Goal: Task Accomplishment & Management: Manage account settings

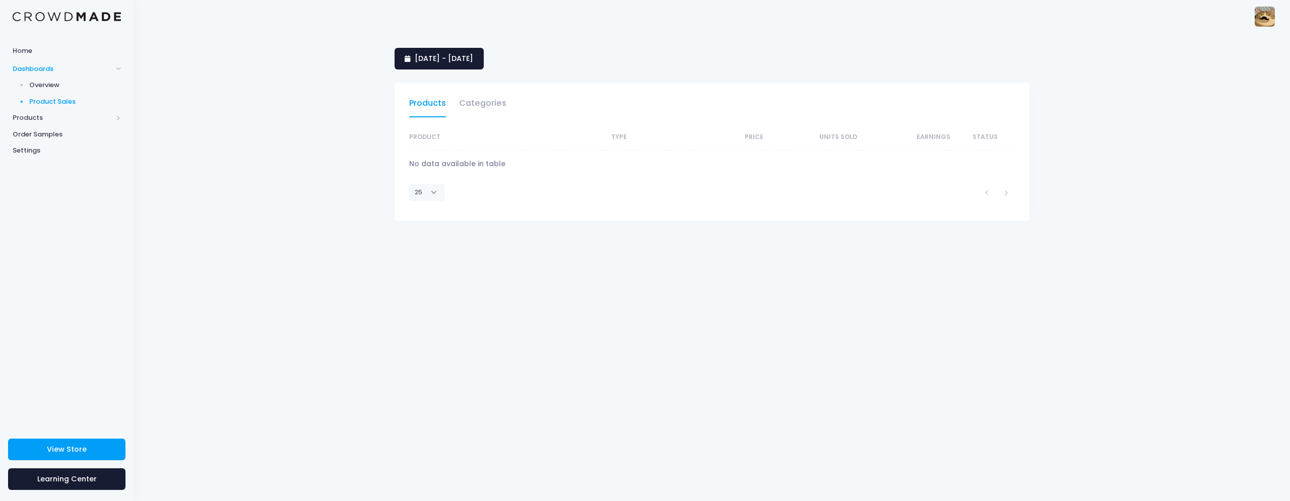
select select "25"
click at [71, 86] on span "Overview" at bounding box center [75, 85] width 92 height 10
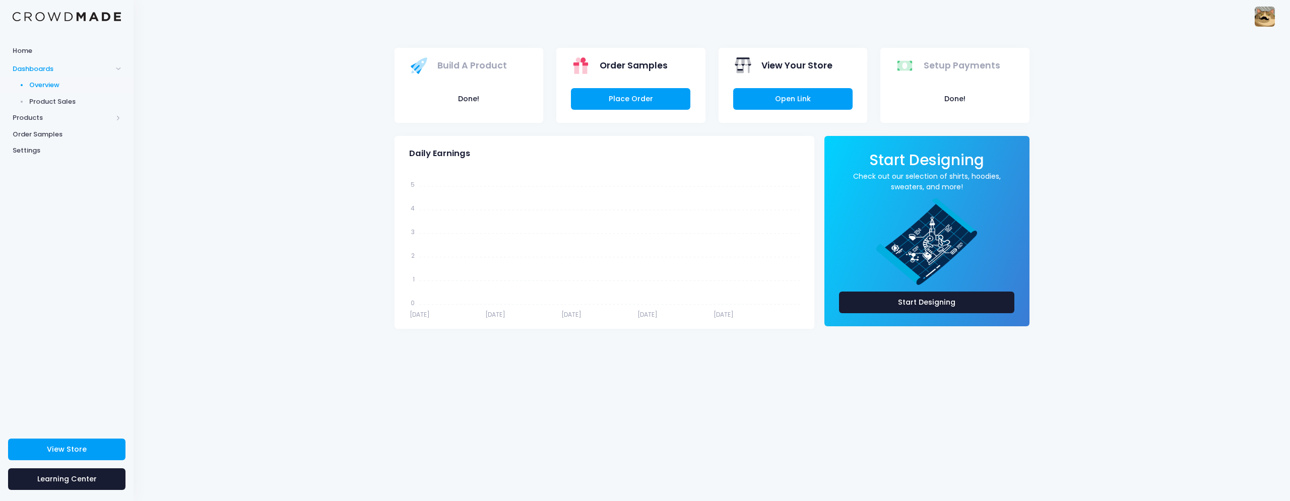
click at [105, 106] on span "Product Sales" at bounding box center [75, 102] width 92 height 10
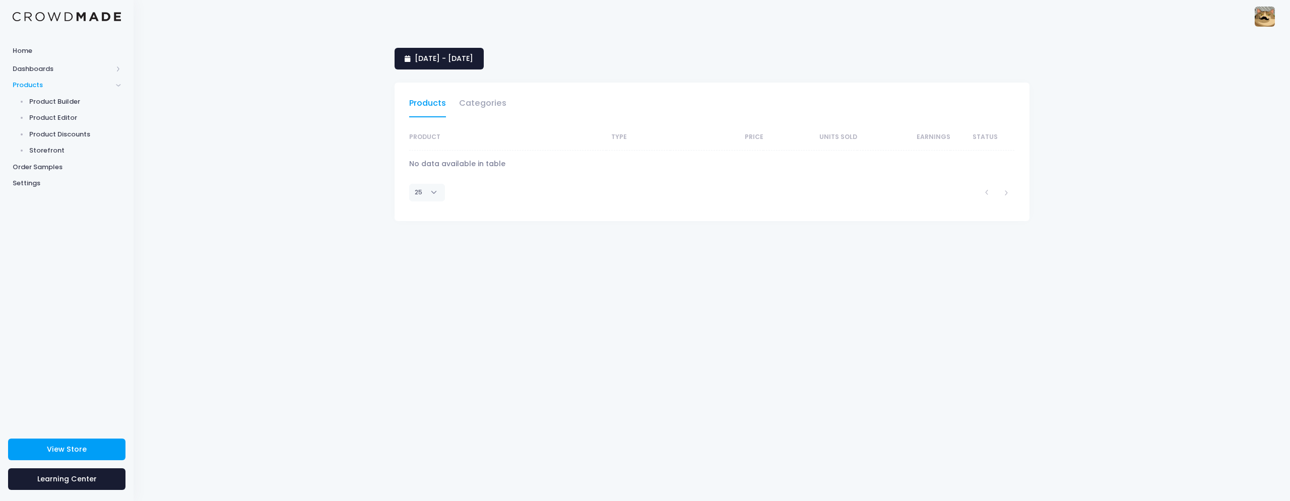
select select "25"
click at [49, 169] on span "Order Samples" at bounding box center [67, 167] width 108 height 10
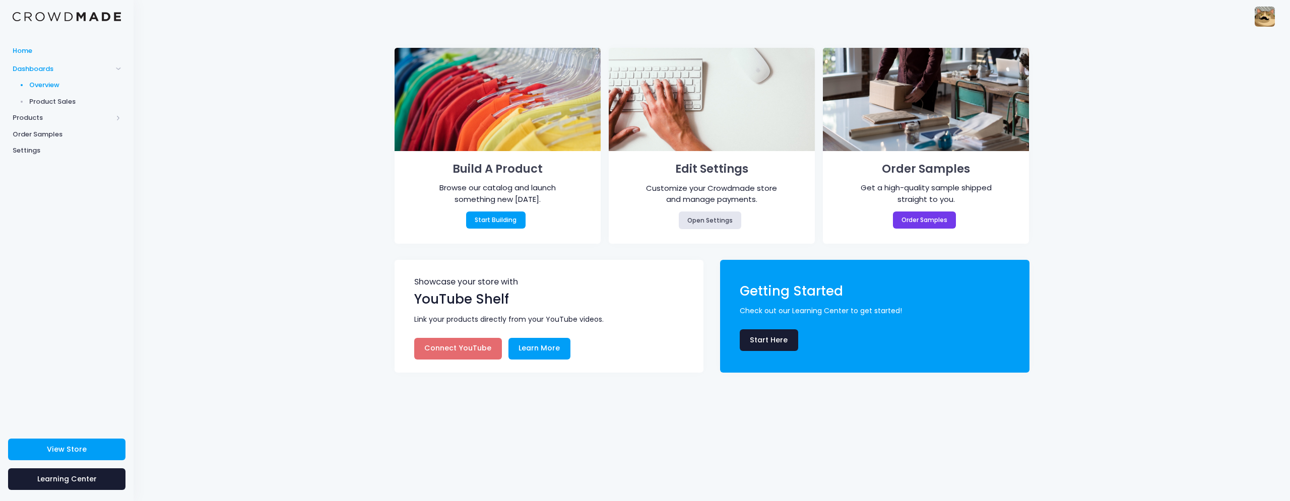
click at [52, 85] on span "Overview" at bounding box center [75, 85] width 92 height 10
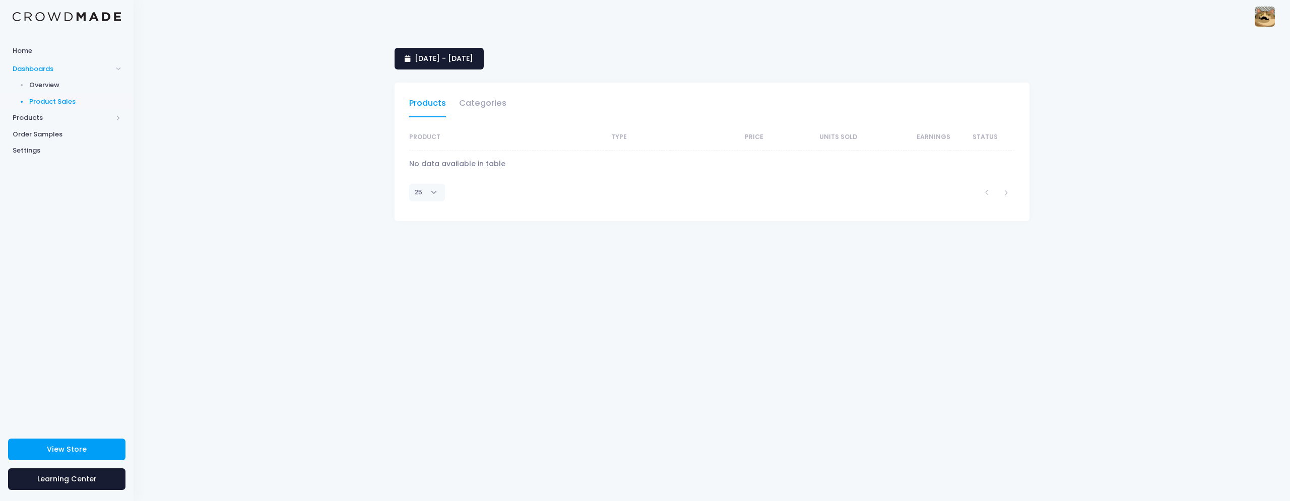
select select "25"
click at [49, 123] on span "Products" at bounding box center [67, 118] width 134 height 17
click at [67, 104] on span "Product Builder" at bounding box center [75, 102] width 92 height 10
click at [70, 118] on span "Product Editor" at bounding box center [75, 118] width 92 height 10
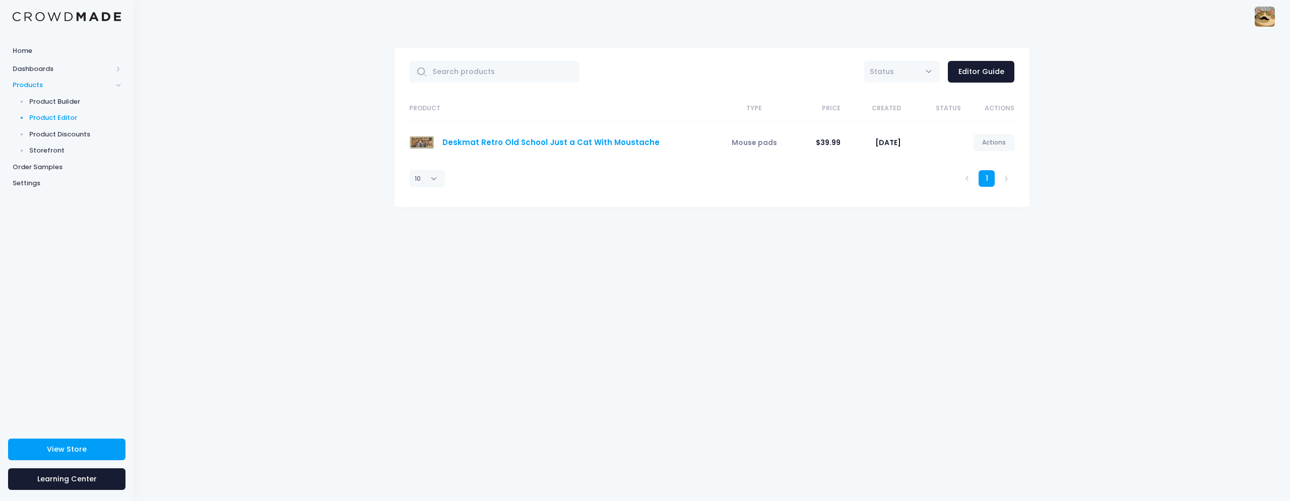
click at [544, 142] on link "Deskmat Retro Old School Just a Cat With Moustache" at bounding box center [550, 142] width 217 height 11
click at [759, 139] on span "Mouse pads" at bounding box center [754, 143] width 45 height 10
click at [987, 75] on link "Editor Guide" at bounding box center [981, 72] width 67 height 22
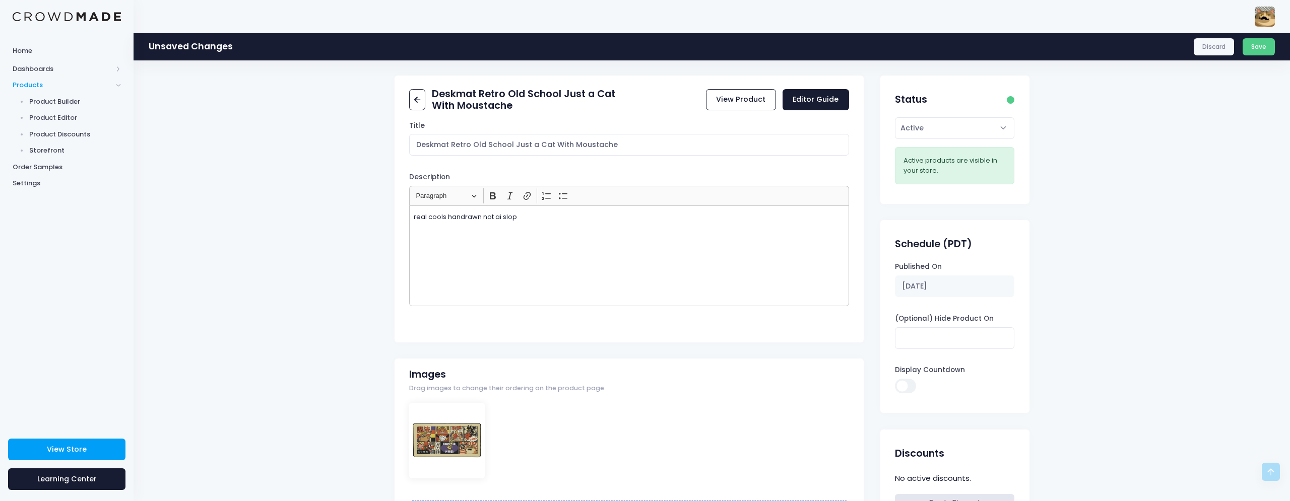
click at [600, 365] on div "Images Drag images to change their ordering on the product page." at bounding box center [630, 383] width 470 height 37
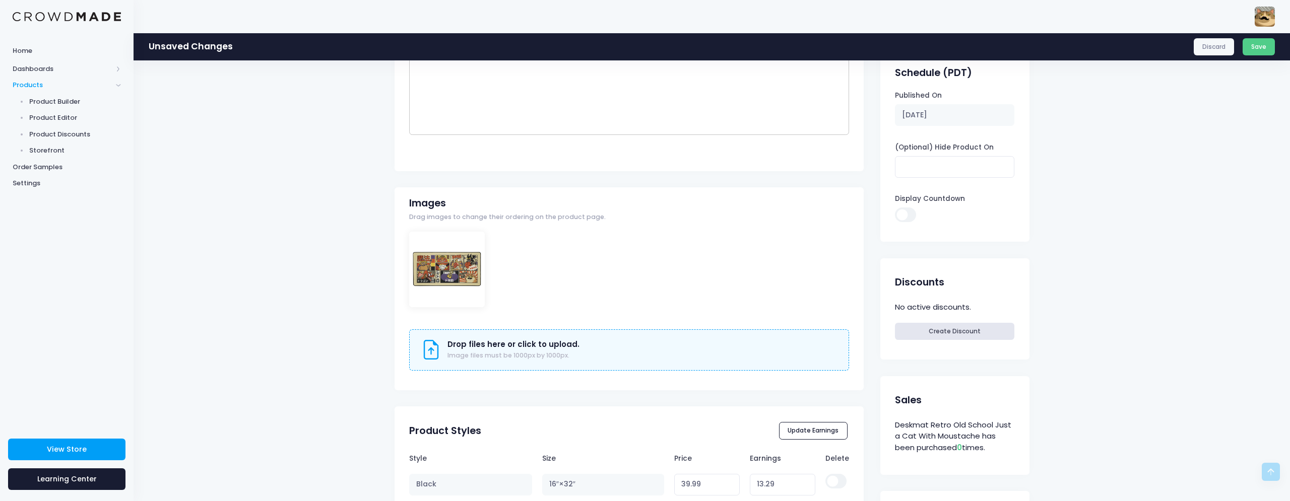
click at [601, 216] on div "Images Drag images to change their ordering on the product page." at bounding box center [630, 212] width 470 height 37
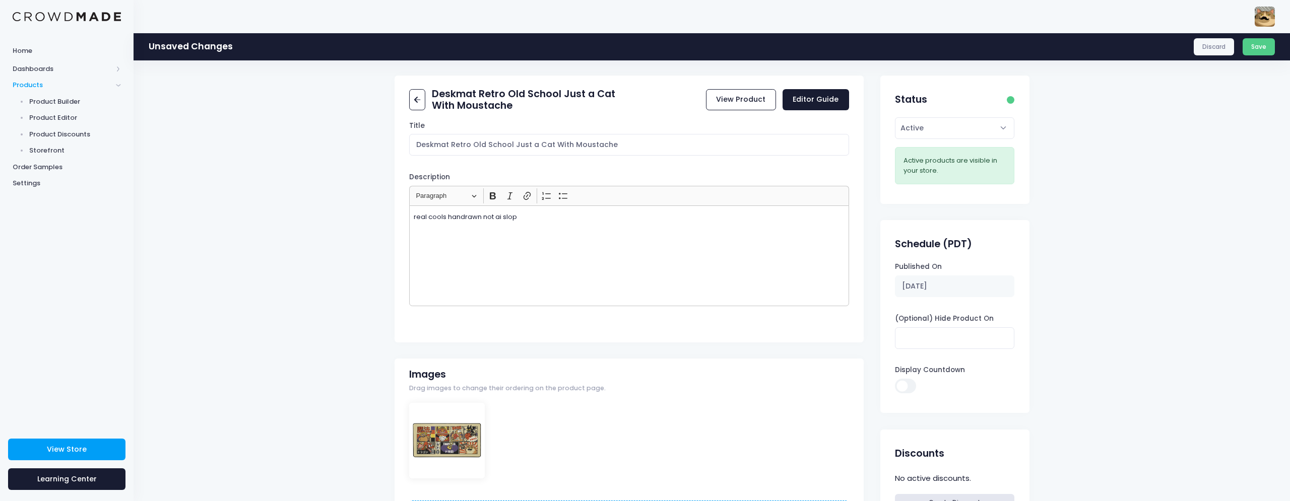
click at [895, 117] on select "Active Draft" at bounding box center [954, 128] width 119 height 22
drag, startPoint x: 1004, startPoint y: 127, endPoint x: 1052, endPoint y: 153, distance: 54.6
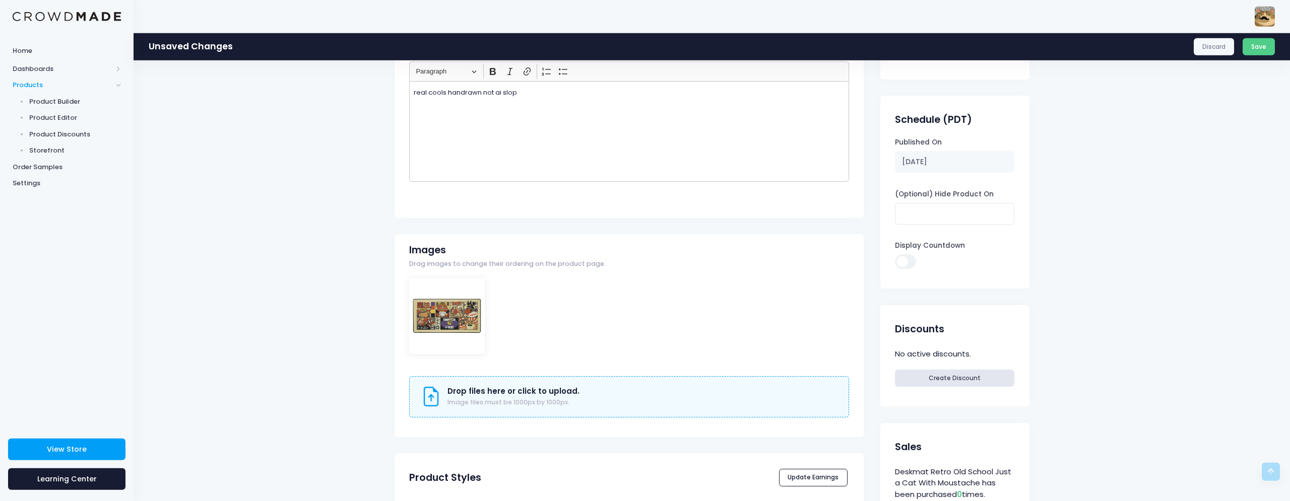
scroll to position [86, 0]
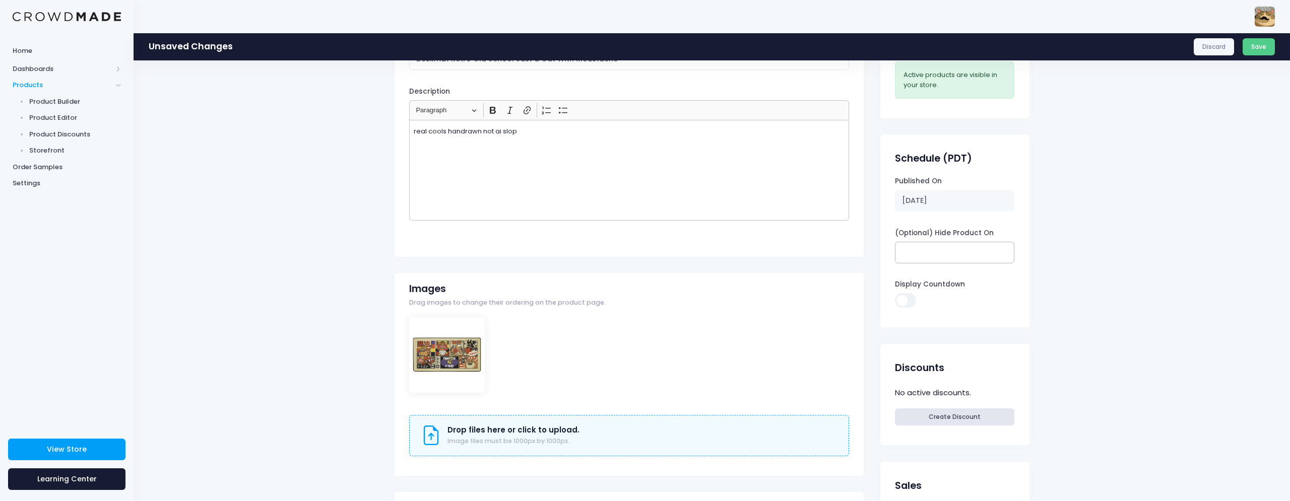
click at [981, 258] on input "(Optional) Hide Product On" at bounding box center [954, 253] width 119 height 22
click at [671, 369] on div at bounding box center [629, 364] width 440 height 95
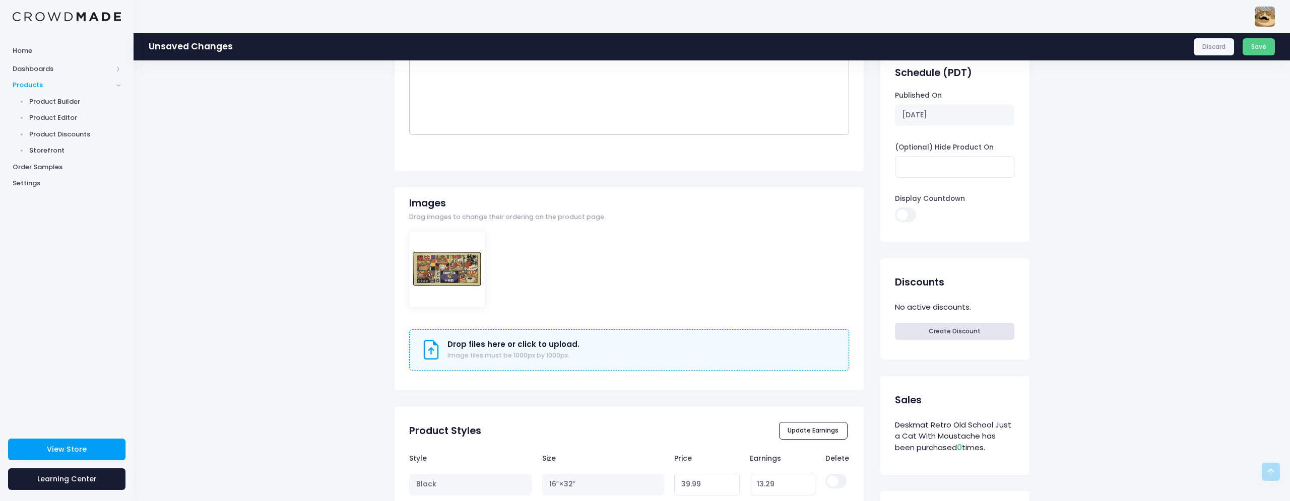
scroll to position [428, 0]
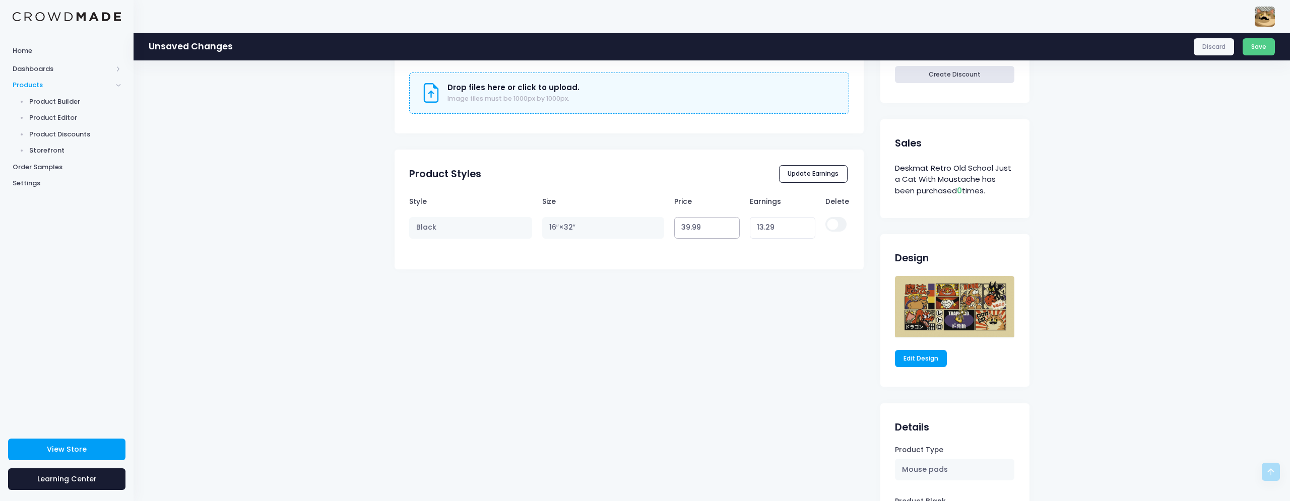
click at [729, 233] on input "39.99" at bounding box center [707, 228] width 66 height 22
type input "39.98"
click at [729, 230] on input "39.98" at bounding box center [707, 228] width 66 height 22
type input "13.28"
type input "39.97"
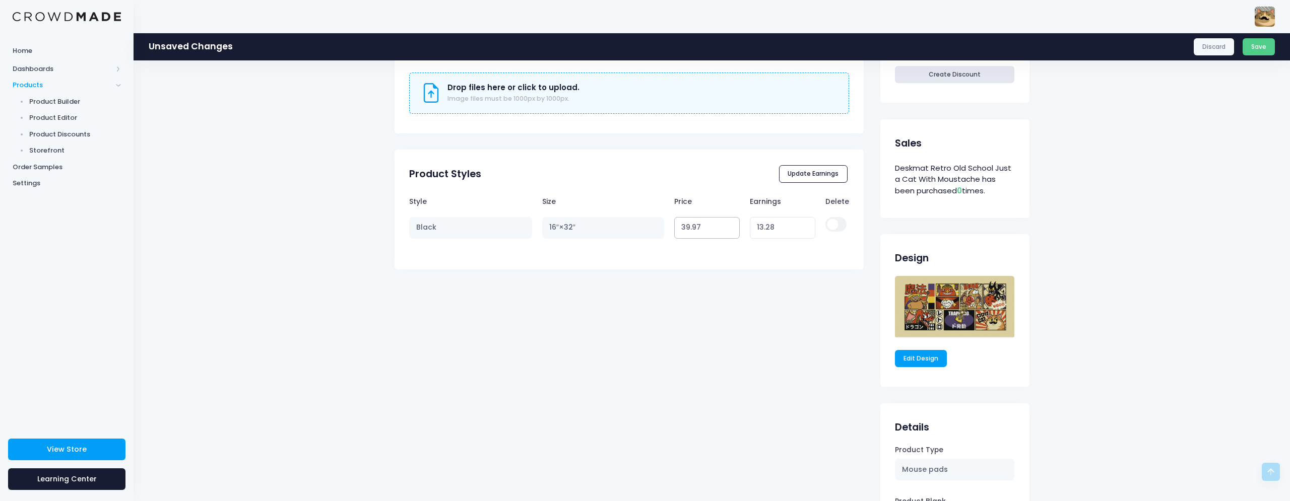
click at [729, 230] on input "39.97" at bounding box center [707, 228] width 66 height 22
type input "13.27"
type input "39.96"
click at [729, 230] on input "39.96" at bounding box center [707, 228] width 66 height 22
type input "13.26"
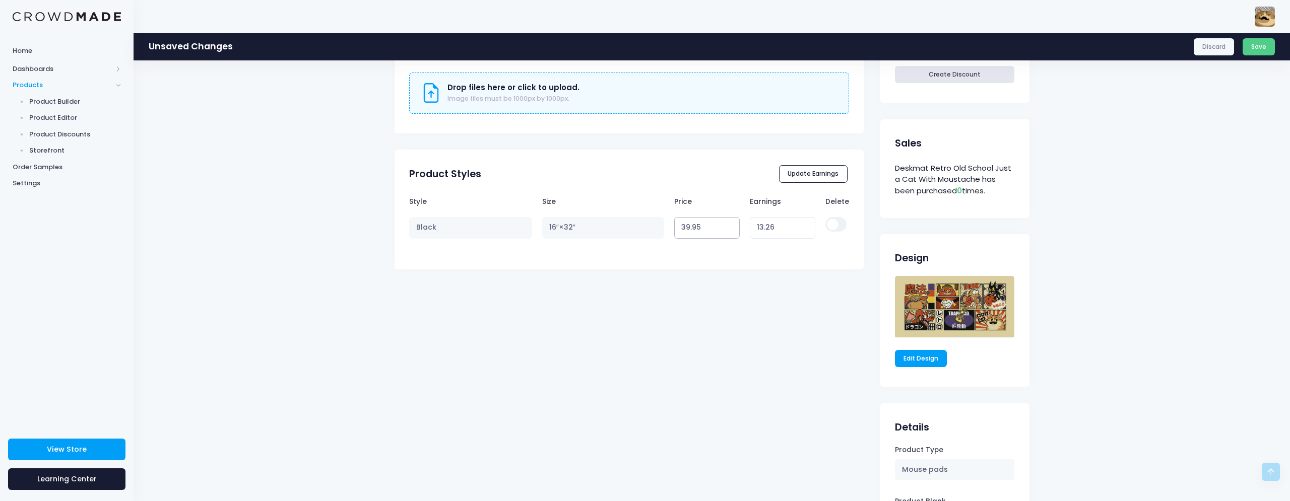
type input "39.95"
click at [729, 230] on input "39.95" at bounding box center [707, 228] width 66 height 22
type input "13.25"
type input "39.94"
click at [729, 230] on input "39.94" at bounding box center [707, 228] width 66 height 22
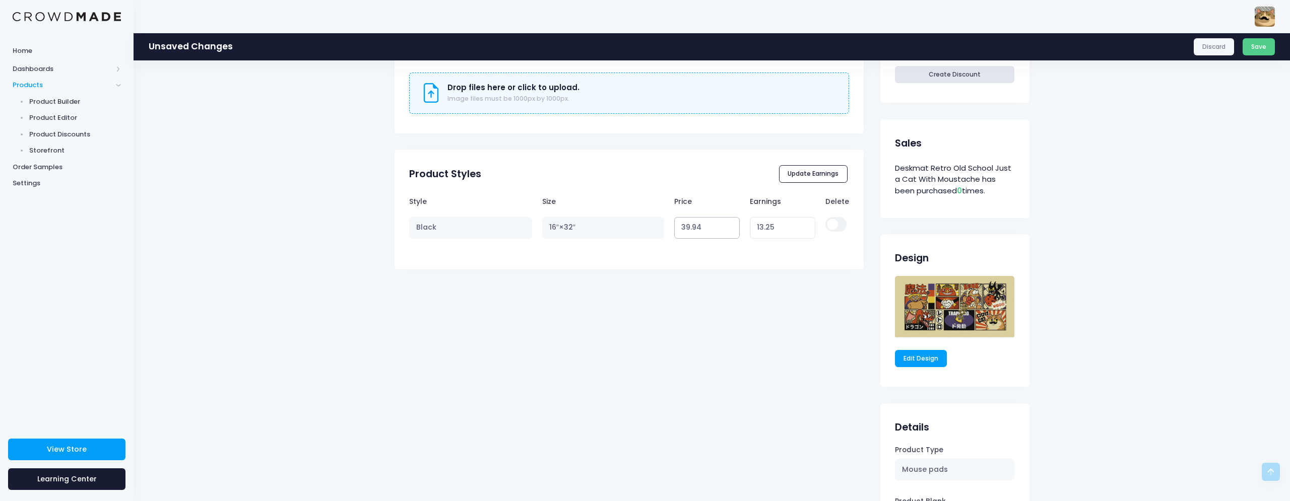
type input "13.24"
type input "39.93"
click at [729, 230] on input "39.93" at bounding box center [707, 228] width 66 height 22
type input "13.23"
drag, startPoint x: 711, startPoint y: 229, endPoint x: 686, endPoint y: 230, distance: 24.2
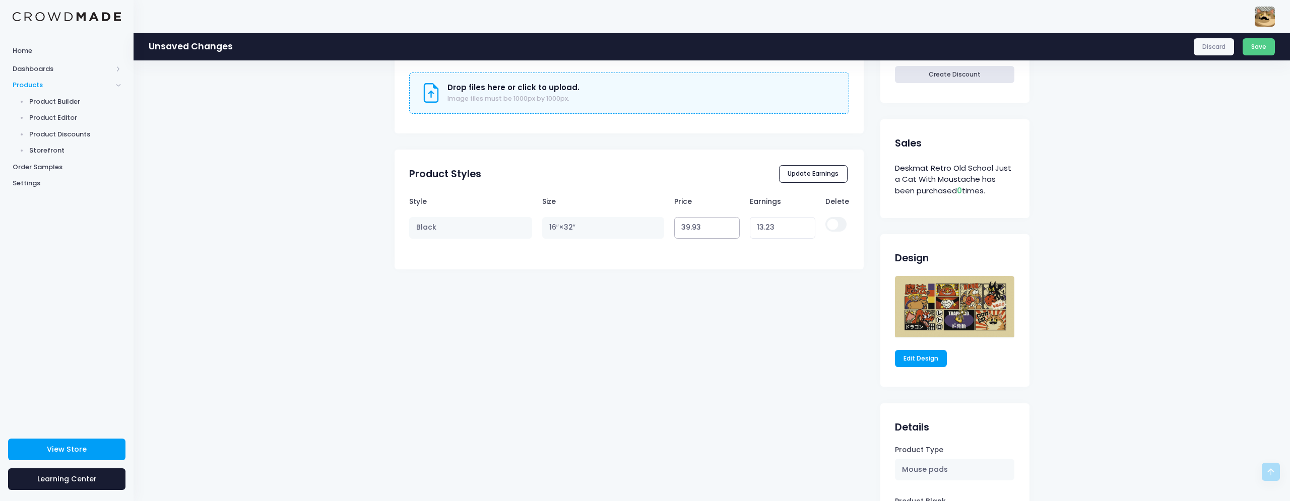
click at [686, 230] on input "39.93" at bounding box center [707, 228] width 66 height 22
type input "33"
type input "6.30"
type input "33.3"
type input "6.60"
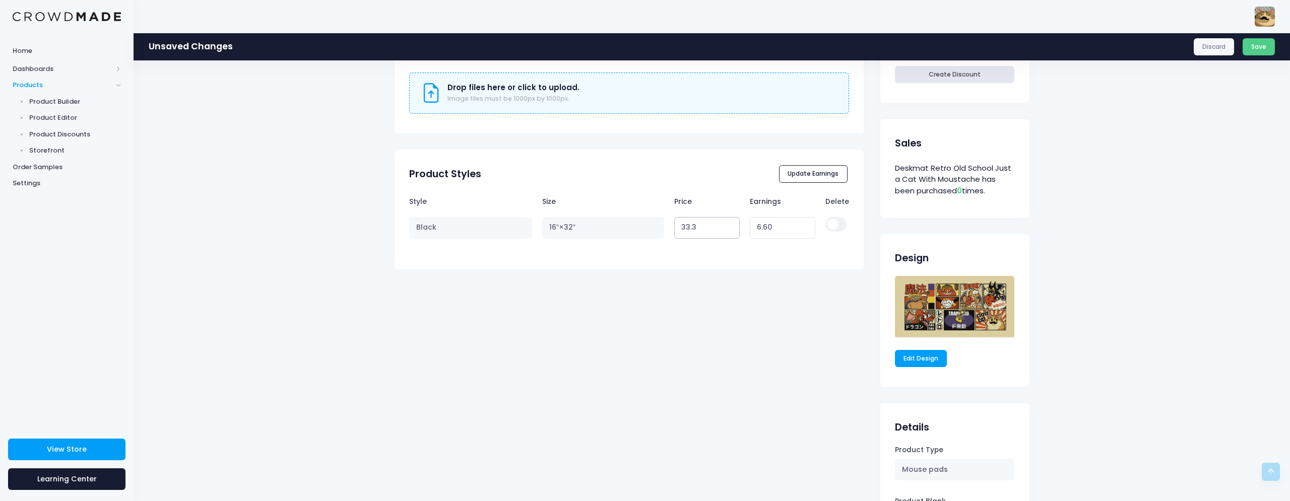
type input "33.33"
type input "6.63"
drag, startPoint x: 683, startPoint y: 228, endPoint x: 652, endPoint y: 250, distance: 38.3
click at [674, 231] on input "33.33" at bounding box center [707, 228] width 66 height 22
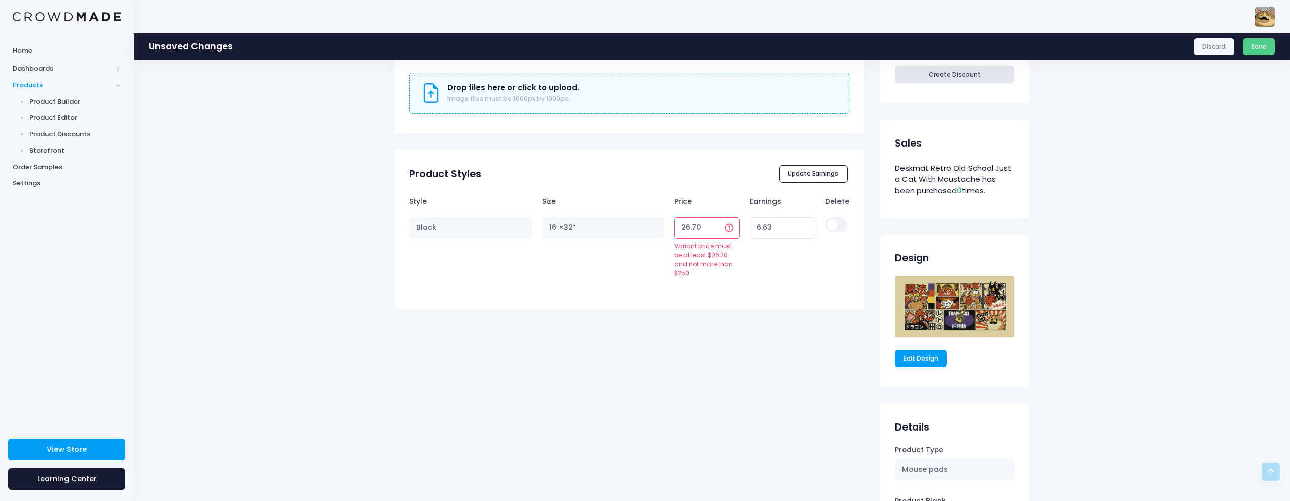
type input "26.709"
type input "0.01"
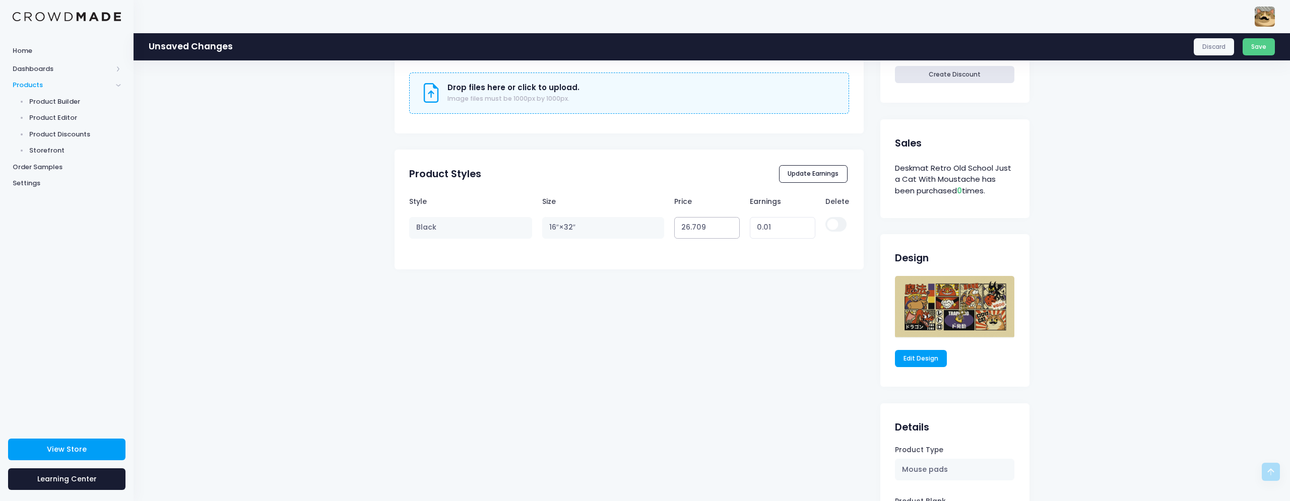
drag, startPoint x: 670, startPoint y: 225, endPoint x: 658, endPoint y: 261, distance: 38.1
click at [674, 226] on input "26.709" at bounding box center [707, 228] width 66 height 22
click at [701, 336] on div "Deskmat Retro Old School Just a Cat With Moustache View Product Editor Guide Ti…" at bounding box center [630, 134] width 470 height 975
drag, startPoint x: 696, startPoint y: 228, endPoint x: 665, endPoint y: 236, distance: 31.8
click at [674, 233] on input "26.709" at bounding box center [707, 228] width 66 height 22
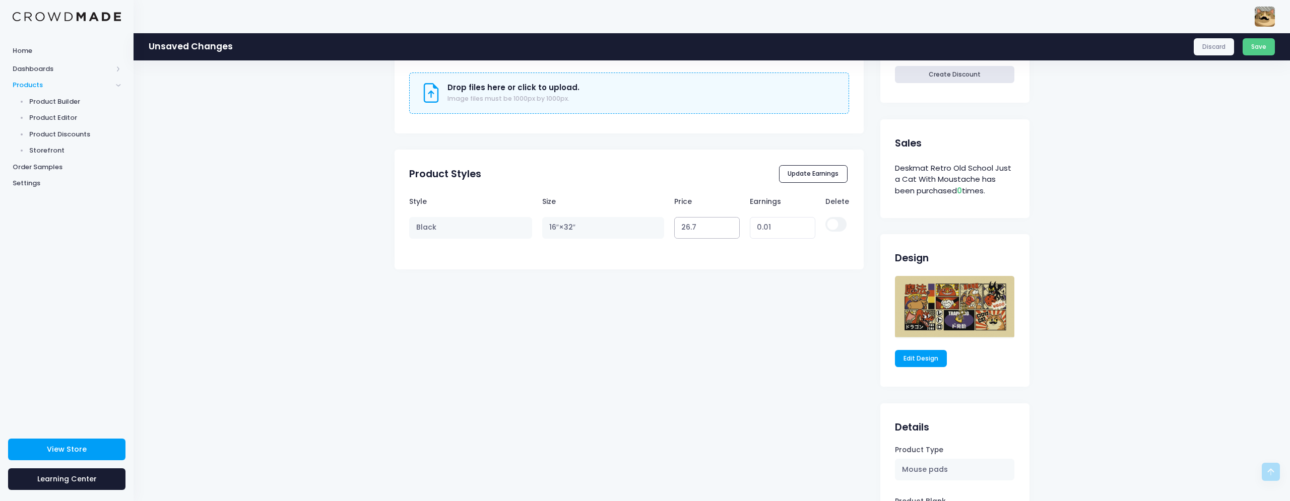
type input "26.7"
click at [727, 231] on input "26.7" at bounding box center [707, 228] width 66 height 22
type input "0.00"
click at [729, 230] on input "26.69" at bounding box center [707, 228] width 66 height 22
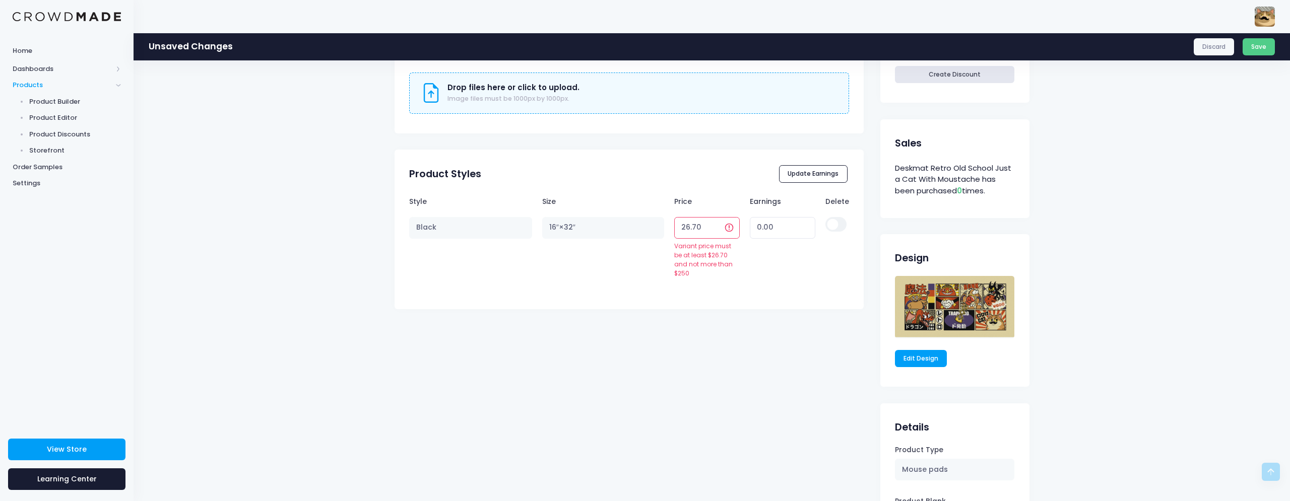
click at [729, 230] on input "26.70" at bounding box center [707, 228] width 66 height 22
click at [718, 230] on input "26.69" at bounding box center [707, 228] width 66 height 22
click at [717, 230] on input "26.69" at bounding box center [707, 228] width 66 height 22
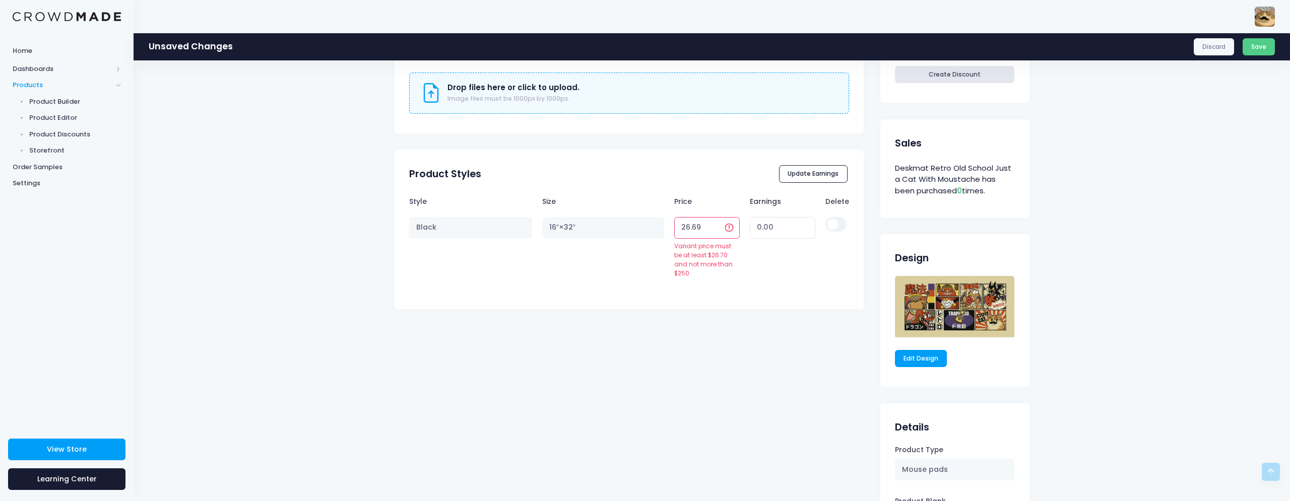
click at [717, 230] on input "26.69" at bounding box center [707, 228] width 66 height 22
click at [717, 230] on input "26.56" at bounding box center [707, 228] width 66 height 22
click at [718, 229] on input "26.26" at bounding box center [707, 228] width 66 height 22
click at [718, 223] on input "26.70" at bounding box center [707, 228] width 66 height 22
type input "27.03"
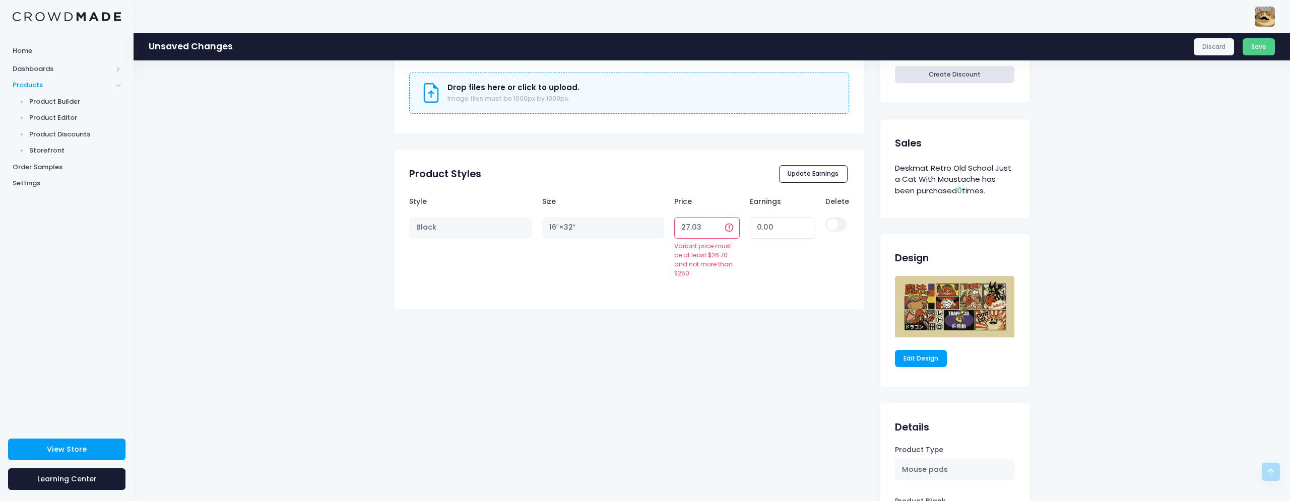
click at [719, 224] on input "27.03" at bounding box center [707, 228] width 66 height 22
type input "0.33"
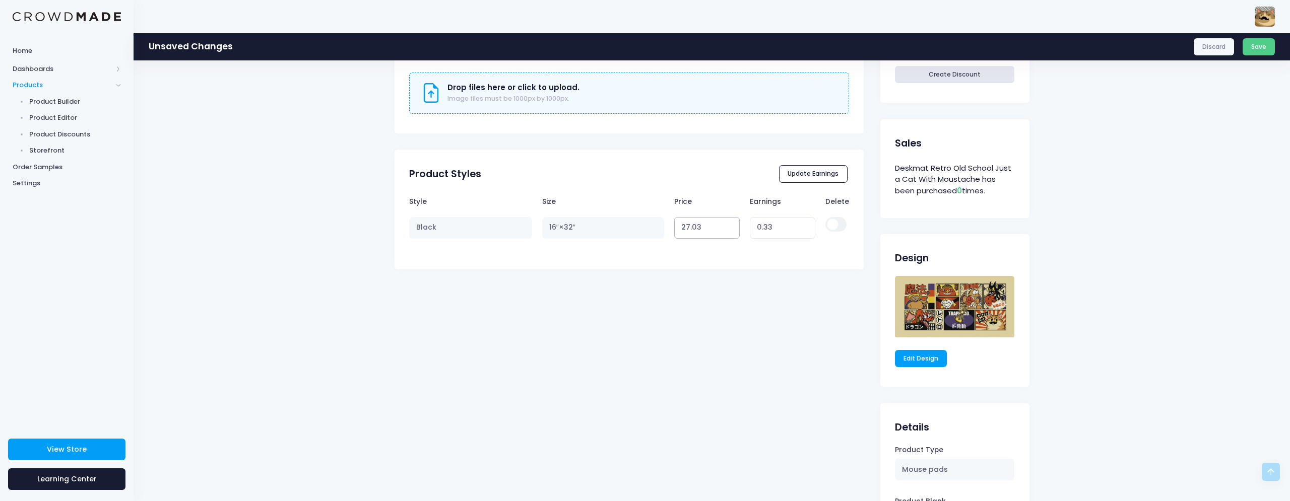
drag, startPoint x: 706, startPoint y: 228, endPoint x: 679, endPoint y: 229, distance: 26.2
click at [679, 229] on input "27.03" at bounding box center [707, 228] width 66 height 22
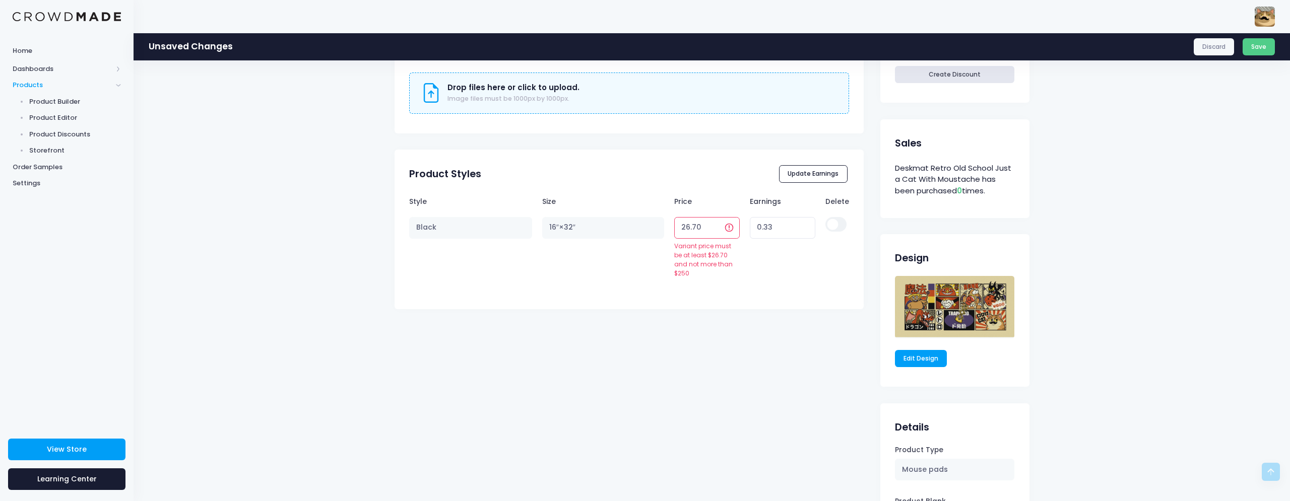
type input "26.700"
type input "0.00"
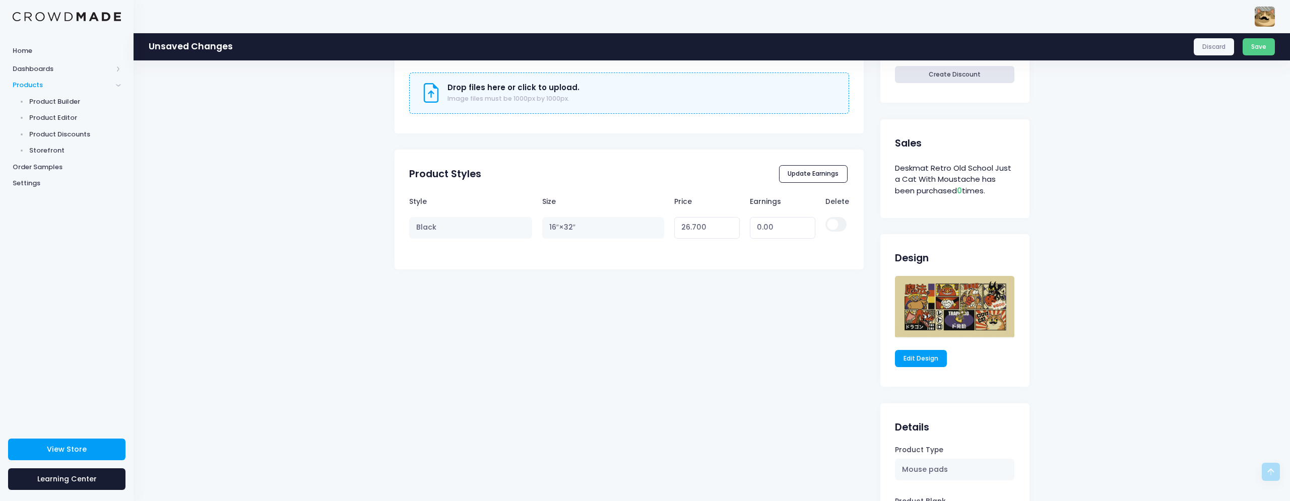
click at [734, 327] on div "Deskmat Retro Old School Just a Cat With Moustache View Product Editor Guide Ti…" at bounding box center [630, 134] width 470 height 975
click at [674, 231] on input "26.700" at bounding box center [707, 228] width 66 height 22
click at [690, 228] on input "26.703" at bounding box center [707, 228] width 66 height 22
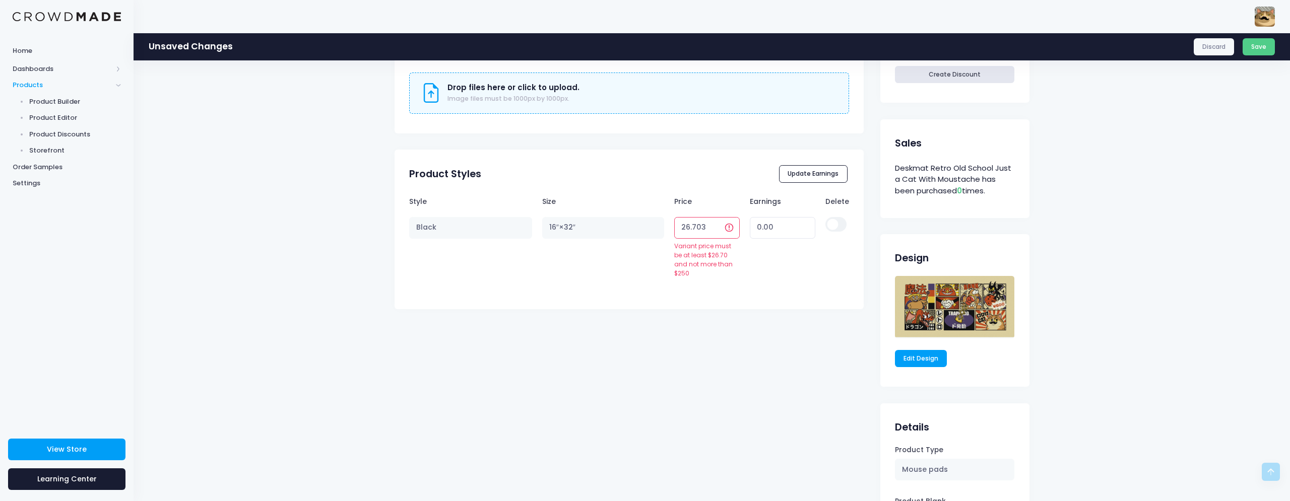
click at [681, 229] on input "26.703" at bounding box center [707, 228] width 66 height 22
type input "36.703"
type input "10.00"
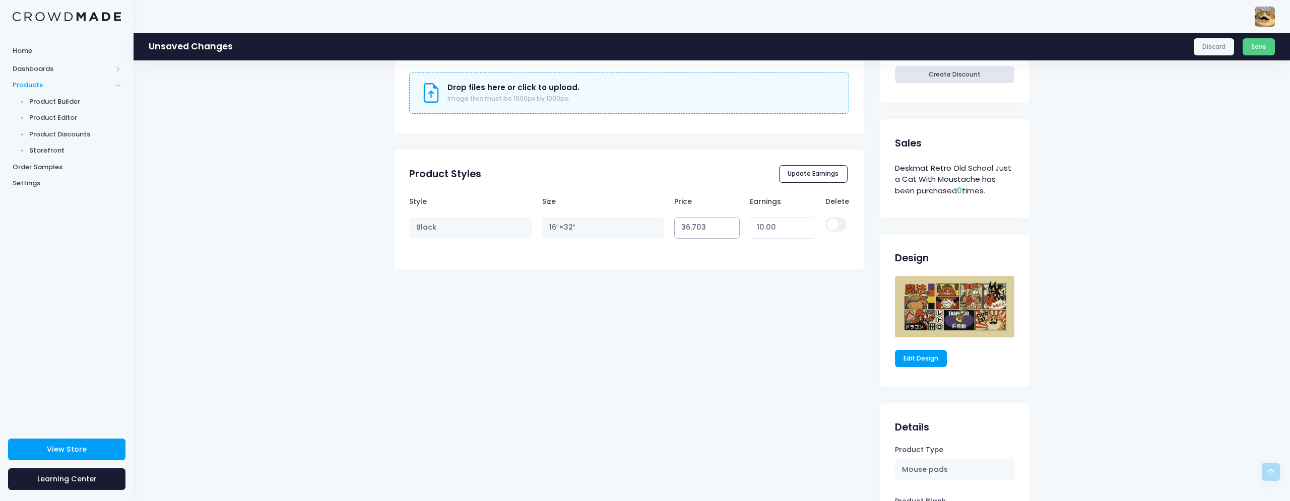
click at [690, 230] on input "36.703" at bounding box center [707, 228] width 66 height 22
click at [687, 230] on input "36.703" at bounding box center [707, 228] width 66 height 22
type input "33.703"
type input "7.00"
drag, startPoint x: 694, startPoint y: 227, endPoint x: 708, endPoint y: 230, distance: 13.8
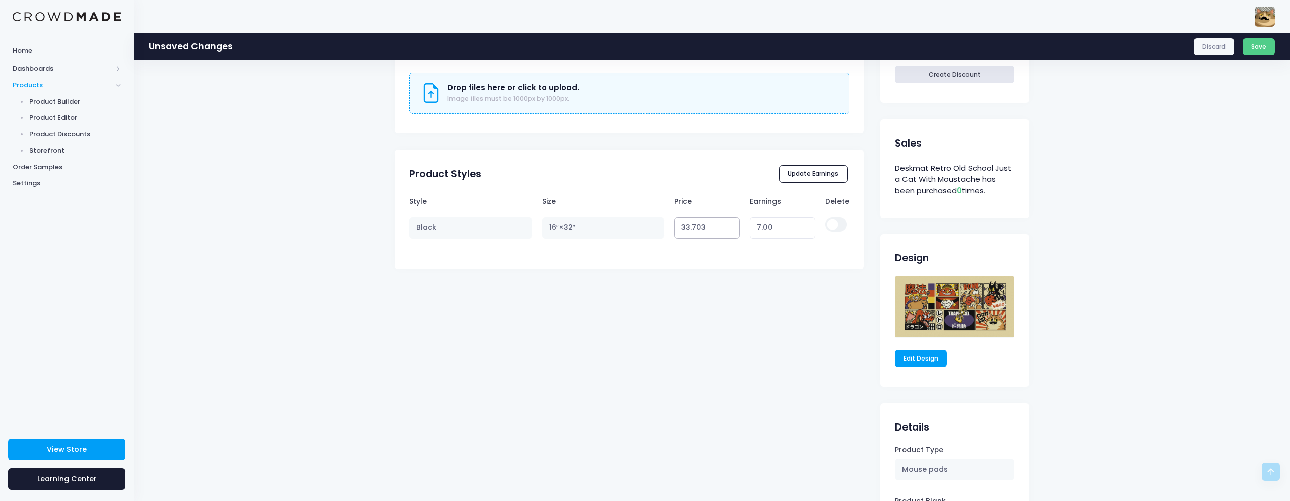
click at [708, 230] on input "33.703" at bounding box center [707, 228] width 66 height 22
type input "33.3"
type input "6.60"
type input "33.33"
type input "6.63"
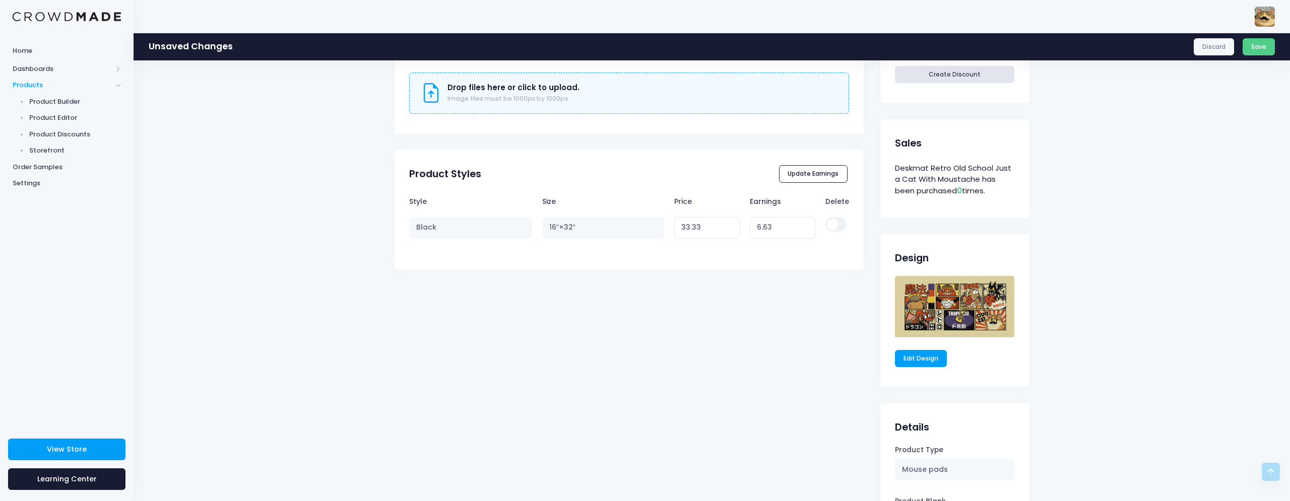
click at [706, 248] on div "Style Size Price Earnings Delete Black 16″×32″ 33.33 Variant price must be at l…" at bounding box center [630, 227] width 470 height 72
click at [708, 305] on div "Deskmat Retro Old School Just a Cat With Moustache View Product Editor Guide Ti…" at bounding box center [630, 134] width 470 height 975
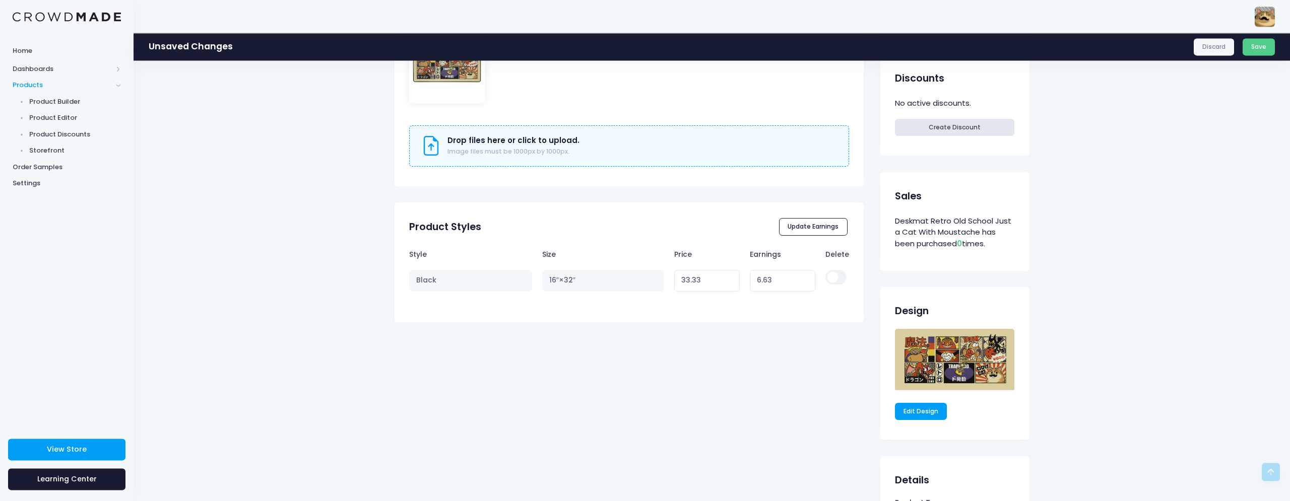
scroll to position [343, 0]
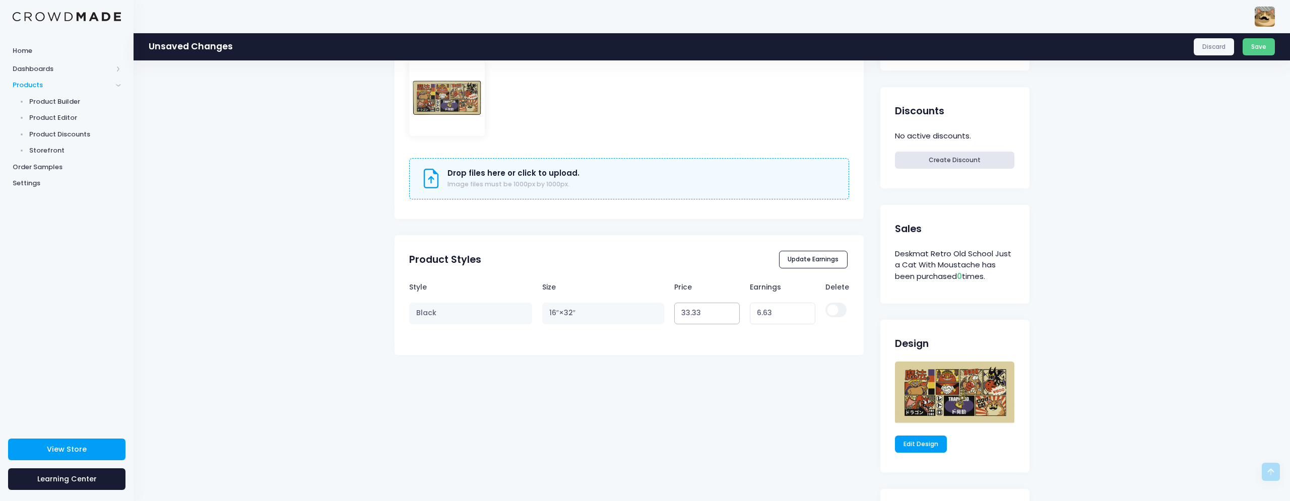
click at [689, 315] on input "33.33" at bounding box center [707, 314] width 66 height 22
drag, startPoint x: 705, startPoint y: 310, endPoint x: 585, endPoint y: 311, distance: 119.4
click at [674, 311] on input "33.33" at bounding box center [707, 314] width 66 height 22
click at [703, 421] on div "Deskmat Retro Old School Just a Cat With Moustache View Product Editor Guide Ti…" at bounding box center [630, 220] width 470 height 975
drag, startPoint x: 704, startPoint y: 318, endPoint x: 687, endPoint y: 318, distance: 16.6
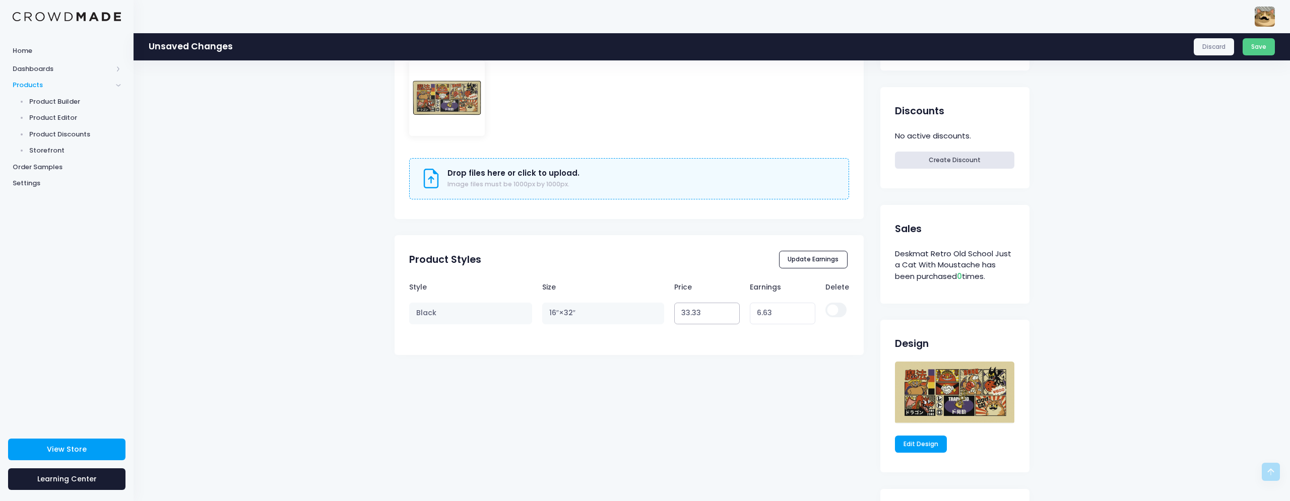
click at [687, 318] on input "33.33" at bounding box center [707, 314] width 66 height 22
type input "31"
type input "4.30"
type input "31.31"
type input "4.61"
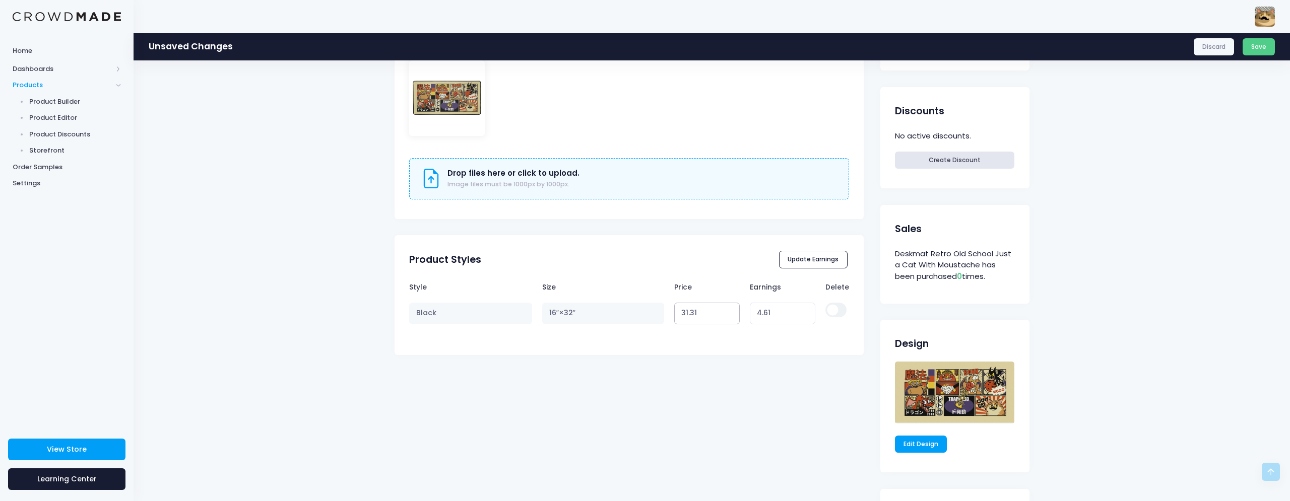
type input "31.31"
click at [778, 396] on div "Deskmat Retro Old School Just a Cat With Moustache View Product Editor Guide Ti…" at bounding box center [630, 220] width 470 height 975
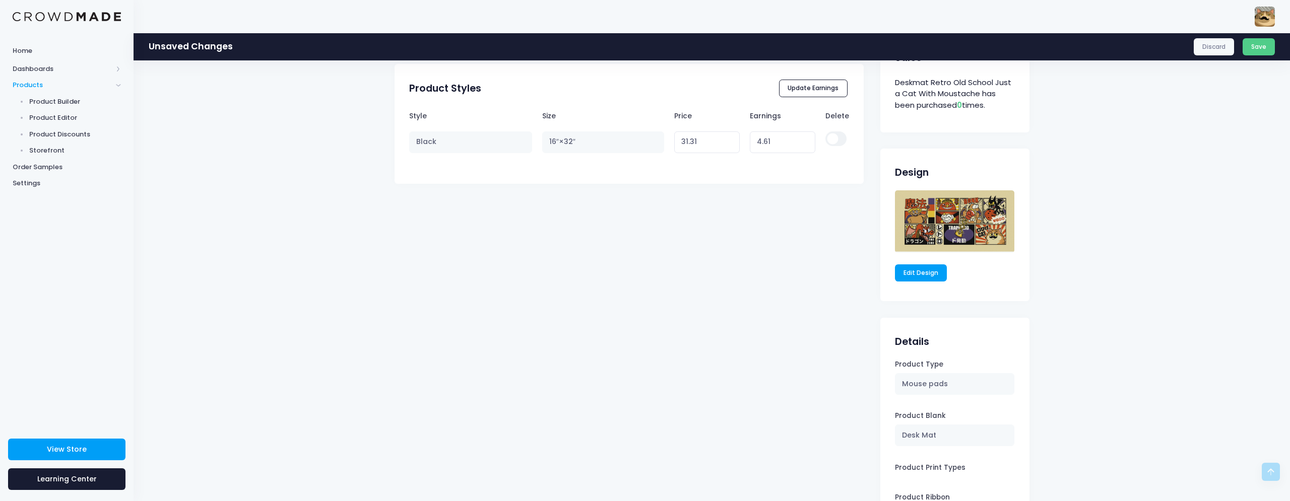
scroll to position [618, 0]
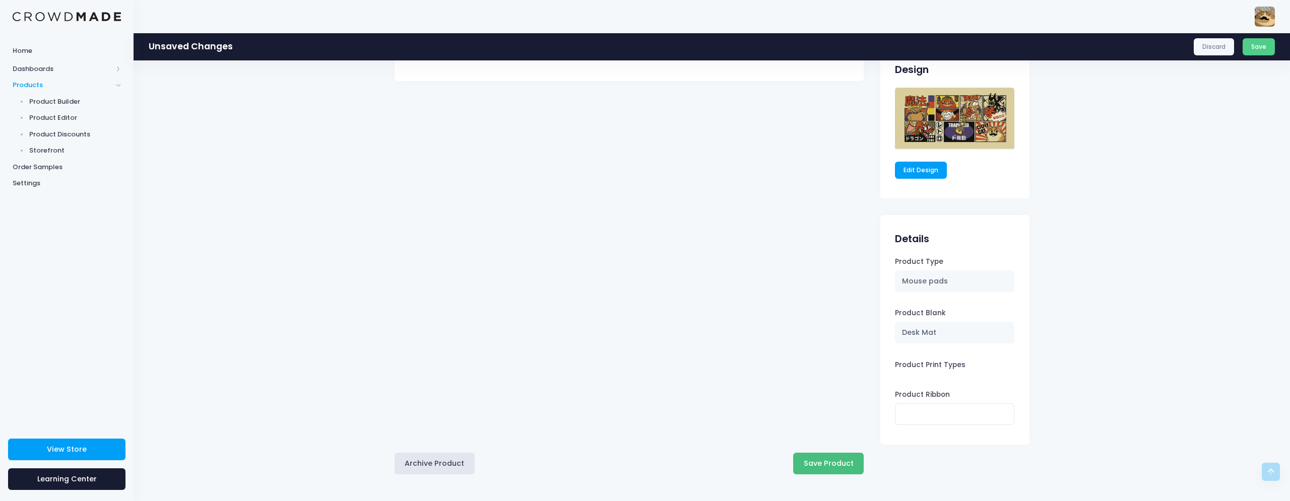
click at [831, 455] on button "Save Product" at bounding box center [828, 464] width 71 height 22
click at [931, 171] on link "Edit Design" at bounding box center [921, 170] width 52 height 17
click at [926, 364] on label "Product Print Types" at bounding box center [930, 365] width 71 height 10
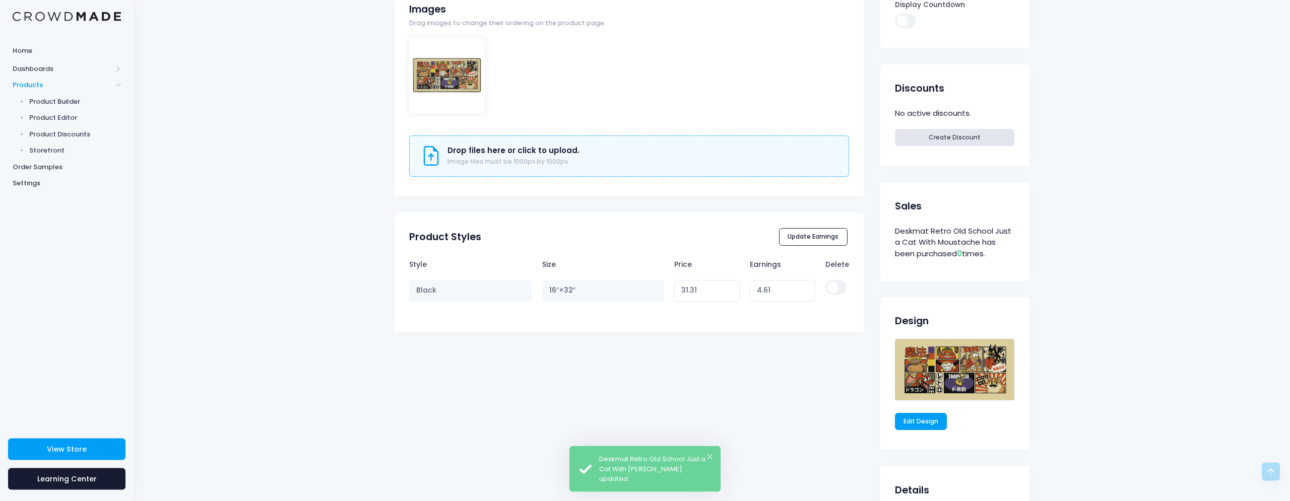
scroll to position [343, 0]
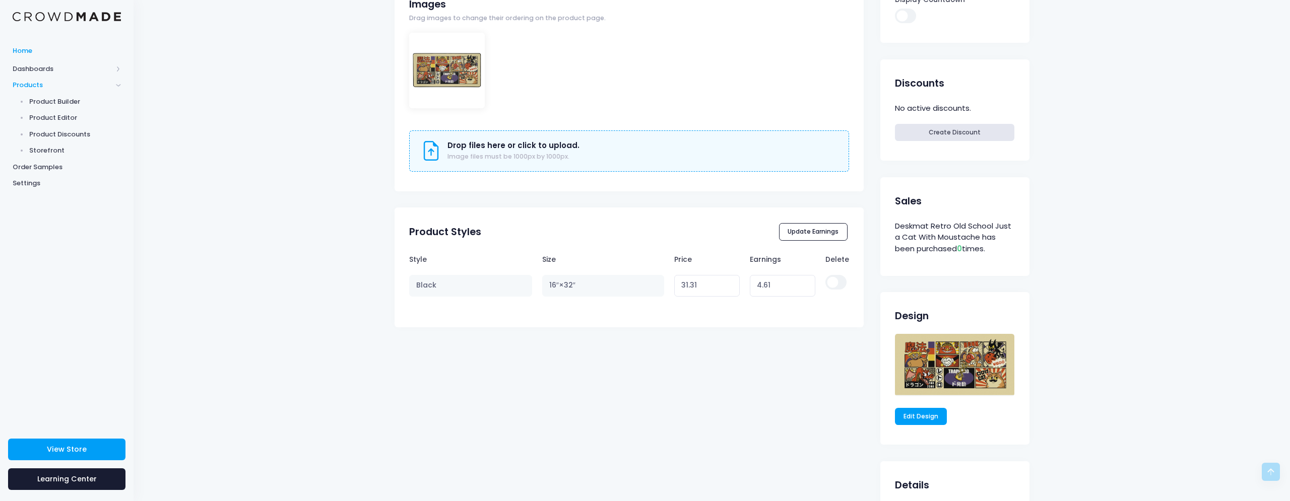
click at [87, 45] on link "Home" at bounding box center [67, 51] width 134 height 20
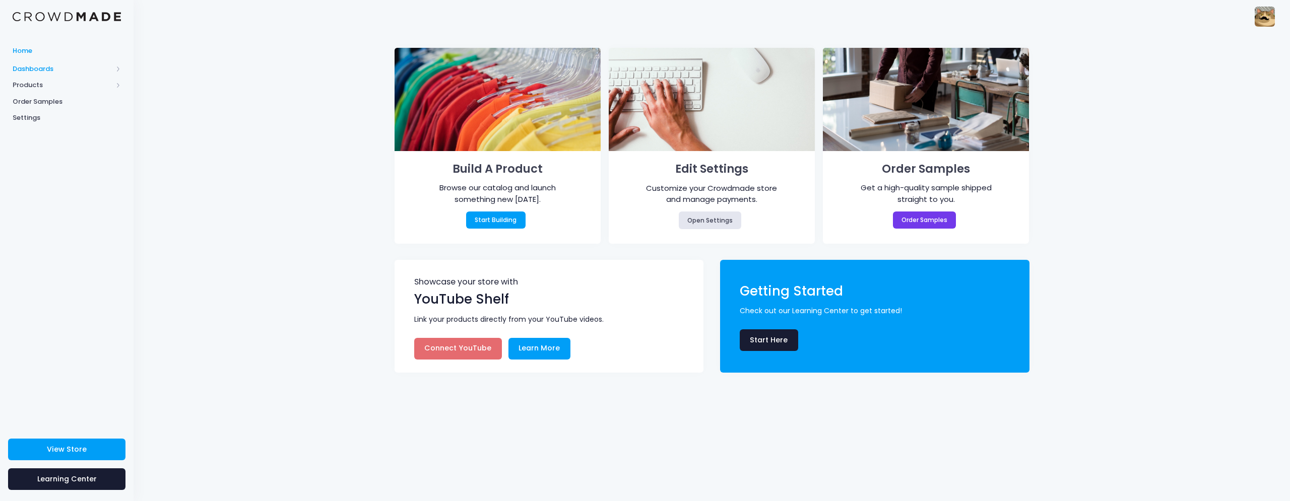
click at [38, 67] on span "Dashboards" at bounding box center [63, 69] width 100 height 10
click at [37, 119] on span "Products" at bounding box center [63, 118] width 100 height 10
